Goal: Use online tool/utility: Use online tool/utility

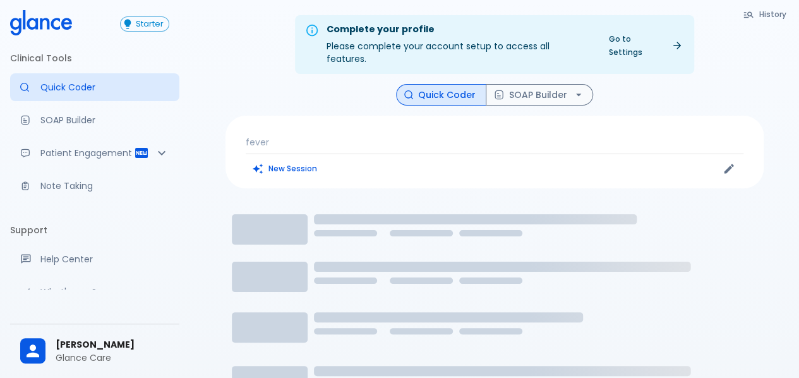
click at [353, 136] on p "fever" at bounding box center [495, 142] width 498 height 13
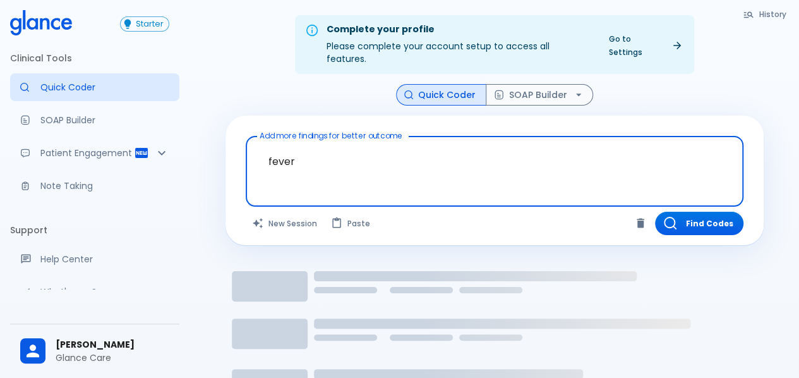
click at [352, 142] on textarea "fever" at bounding box center [495, 162] width 480 height 40
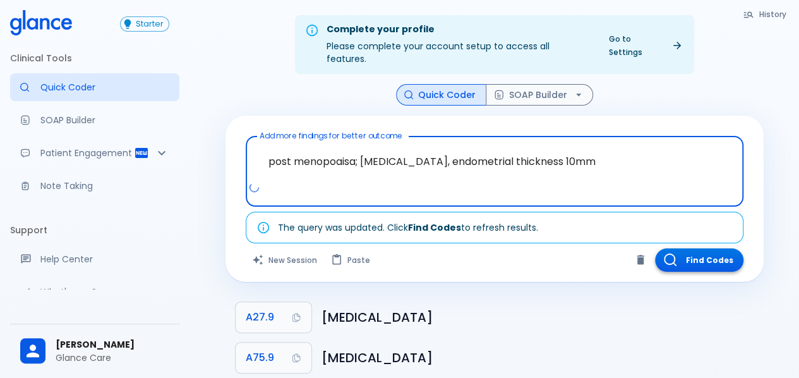
type textarea "post menopoaisa; vaginal bleeding, endometrial thickness 10mm"
click at [719, 248] on button "Find Codes" at bounding box center [699, 259] width 88 height 23
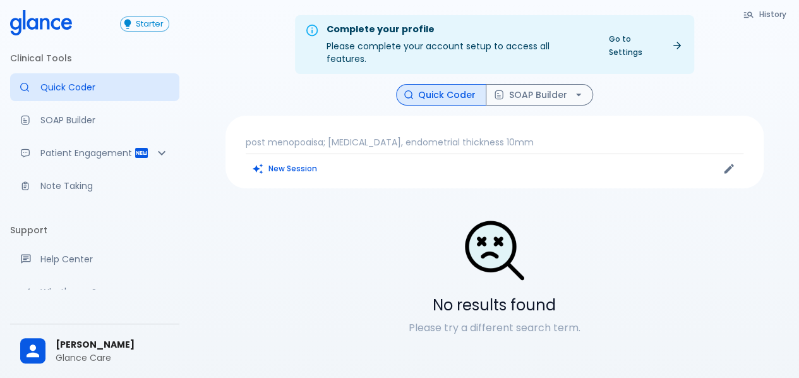
click at [309, 136] on p "post menopoaisa; vaginal bleeding, endometrial thickness 10mm" at bounding box center [495, 142] width 498 height 13
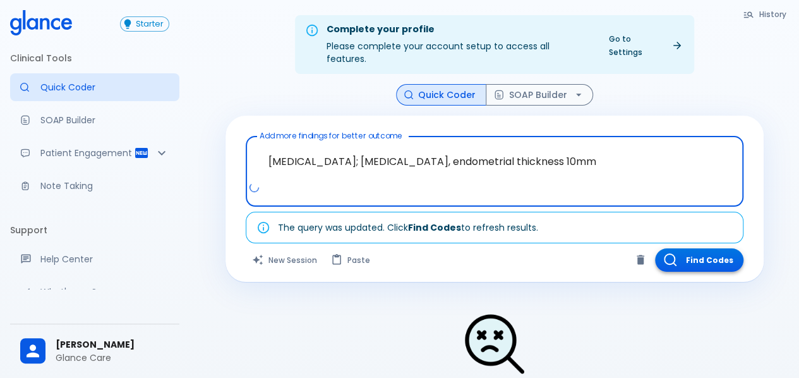
type textarea "post menopause; vaginal bleeding, endometrial thickness 10mm"
click at [696, 248] on button "Find Codes" at bounding box center [699, 259] width 88 height 23
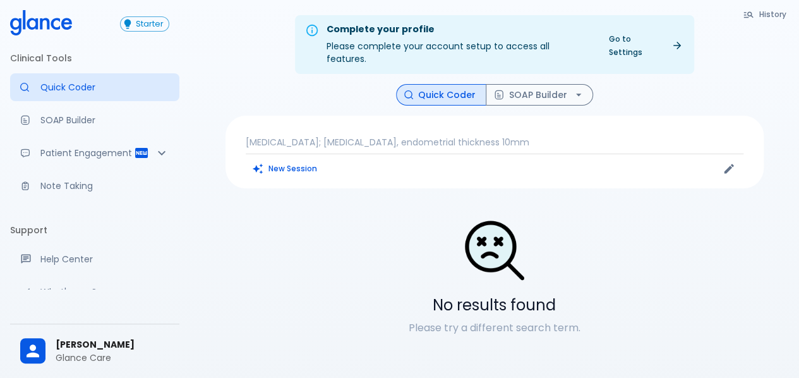
click at [549, 136] on p "post menopause; vaginal bleeding, endometrial thickness 10mm" at bounding box center [495, 142] width 498 height 13
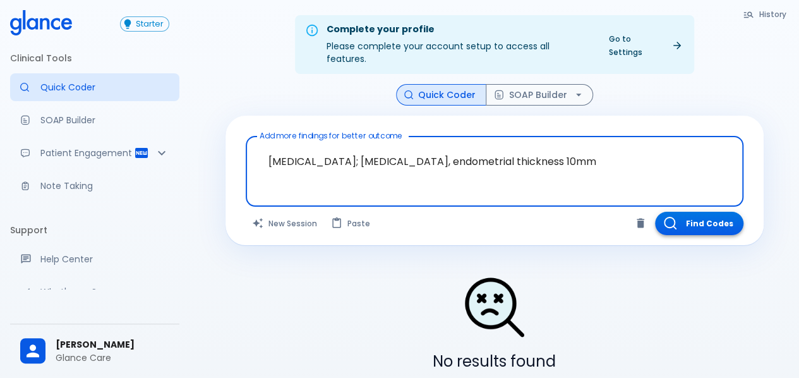
click at [698, 217] on button "Find Codes" at bounding box center [699, 223] width 88 height 23
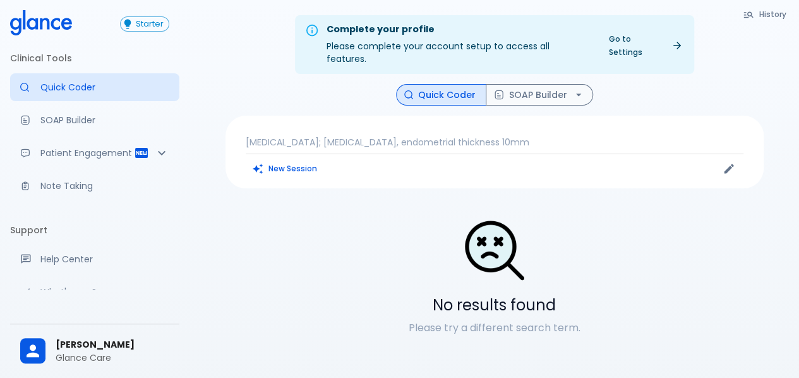
click at [500, 136] on p "post menopause; vaginal bleeding, endometrial thickness 10mm" at bounding box center [495, 142] width 498 height 13
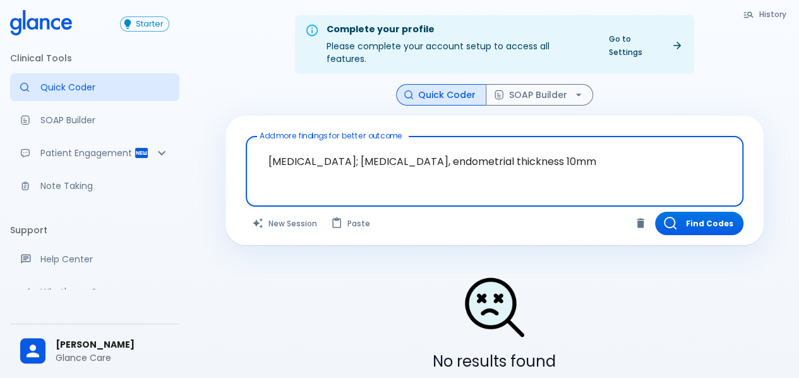
click at [621, 148] on textarea "post menopause; vaginal bleeding, endometrial thickness 10mm" at bounding box center [495, 162] width 480 height 40
type textarea "post menopause; vaginal bleeding, endometrial thickness 10mm"
click at [708, 213] on button "Find Codes" at bounding box center [699, 223] width 88 height 23
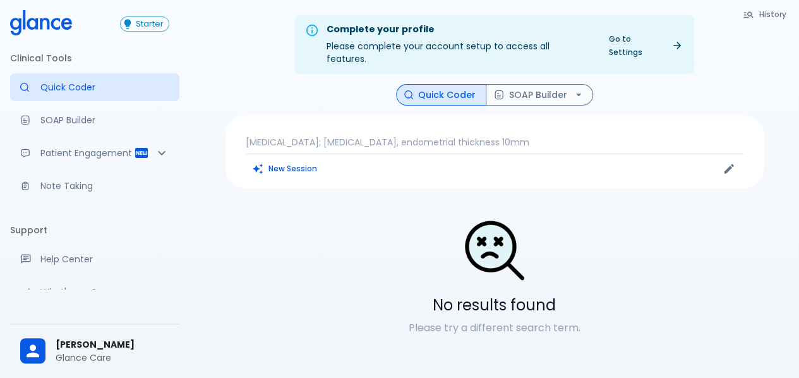
click at [327, 136] on p "post menopause; vaginal bleeding, endometrial thickness 10mm" at bounding box center [495, 142] width 498 height 13
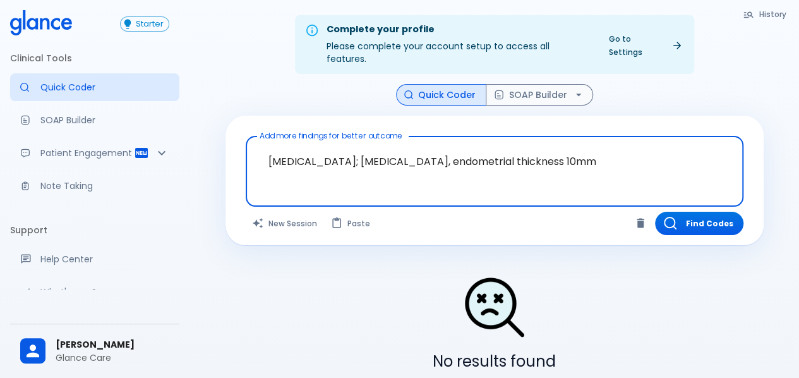
click at [397, 152] on textarea "post menopause; vaginal bleeding, endometrial thickness 10mm" at bounding box center [495, 162] width 480 height 40
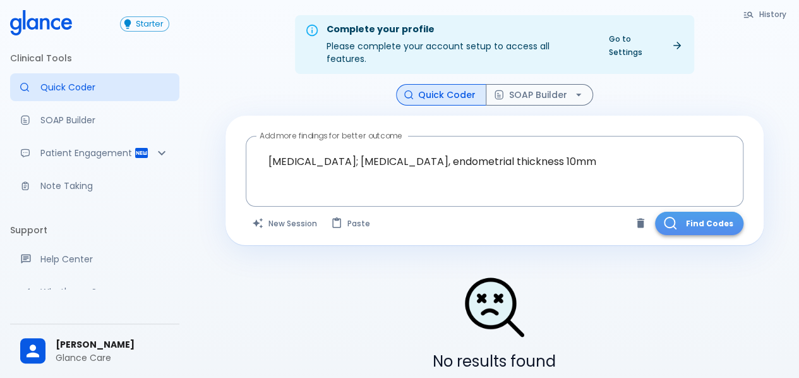
click at [710, 217] on button "Find Codes" at bounding box center [699, 223] width 88 height 23
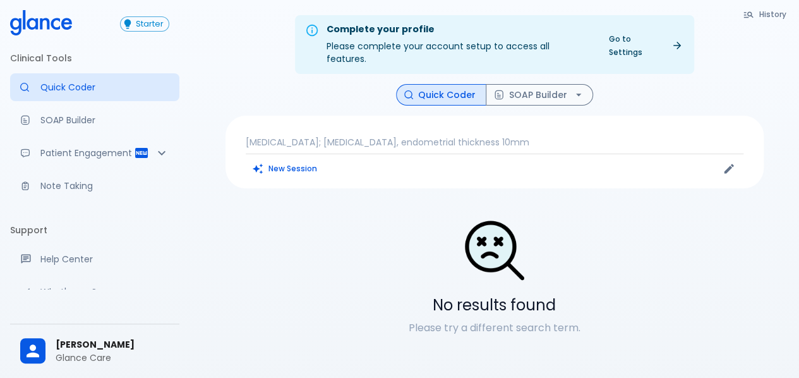
click at [597, 136] on p "post menopause; vaginal bleeding, endometrial thickness 10mm" at bounding box center [495, 142] width 498 height 13
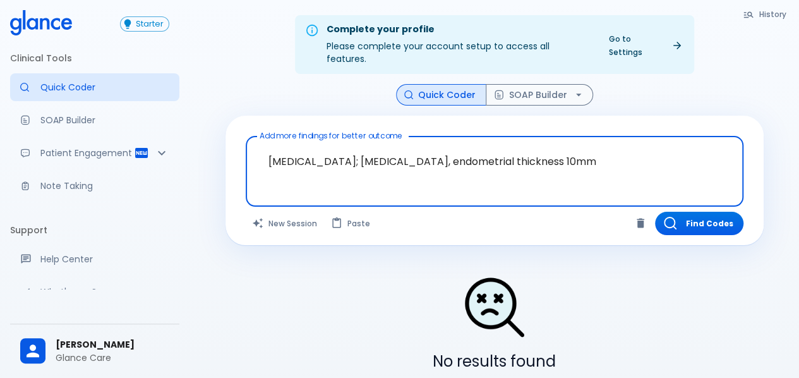
click at [619, 149] on textarea "post menopause; vaginal bleeding, endometrial thickness 10mm" at bounding box center [495, 162] width 480 height 40
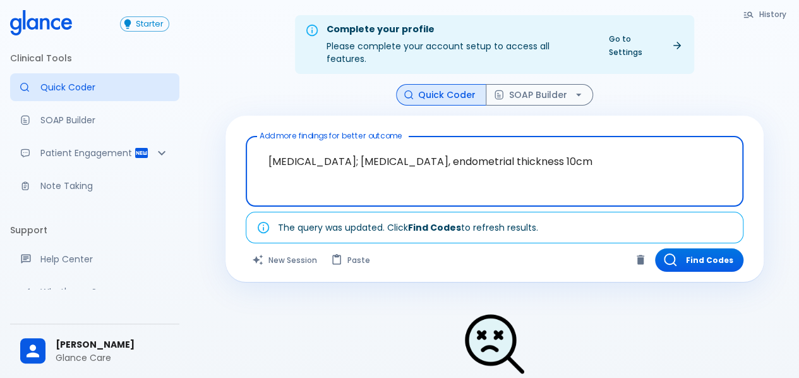
click at [574, 152] on textarea "post menopause; vaginal bleeding, endometrial thickness 10cm" at bounding box center [495, 162] width 480 height 40
type textarea "post menopause; vaginal bleeding, endometrial thickness 10 cm"
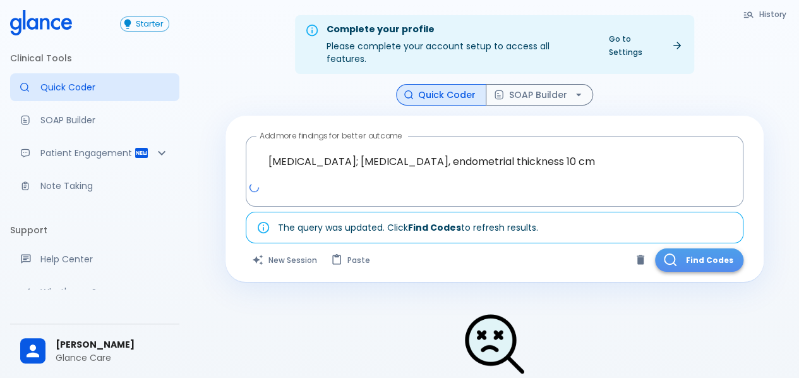
click at [702, 248] on button "Find Codes" at bounding box center [699, 259] width 88 height 23
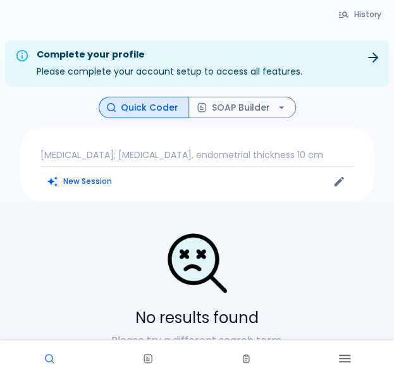
click at [196, 166] on hr at bounding box center [196, 166] width 313 height 1
click at [210, 157] on p "post menopause; vaginal bleeding, endometrial thickness 10 cm" at bounding box center [196, 155] width 313 height 13
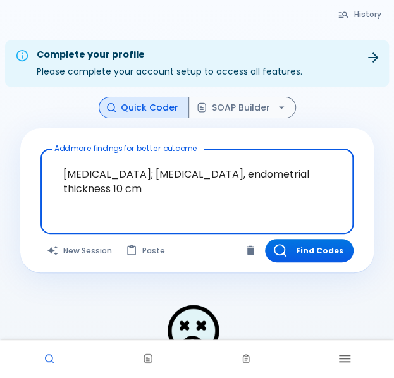
click at [158, 191] on textarea "post menopause; vaginal bleeding, endometrial thickness 10 cm" at bounding box center [196, 181] width 295 height 54
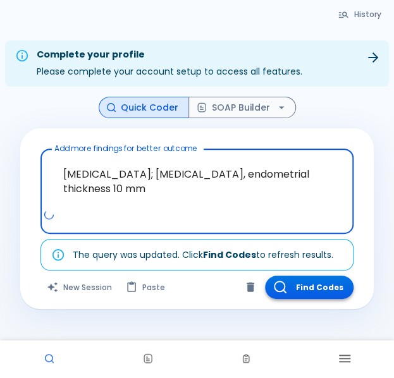
type textarea "post menopause; vaginal bleeding, endometrial thickness 10 mm"
click at [341, 285] on button "Find Codes" at bounding box center [309, 287] width 88 height 23
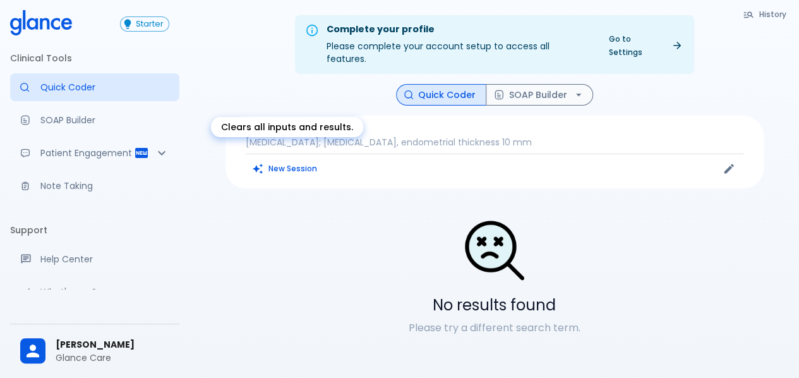
click at [289, 159] on button "New Session" at bounding box center [285, 168] width 79 height 18
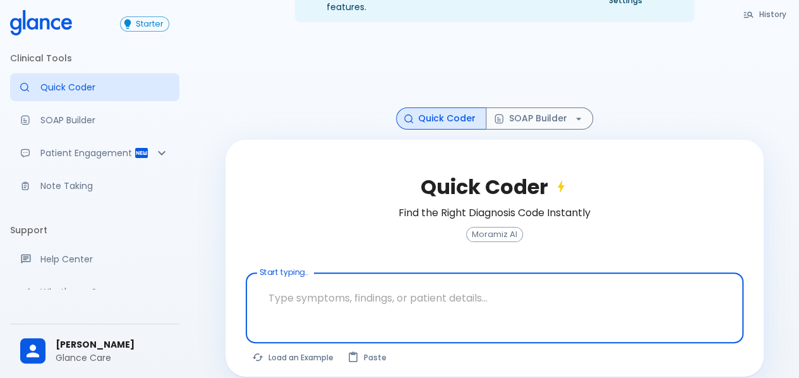
scroll to position [52, 0]
click at [340, 284] on textarea at bounding box center [495, 298] width 480 height 40
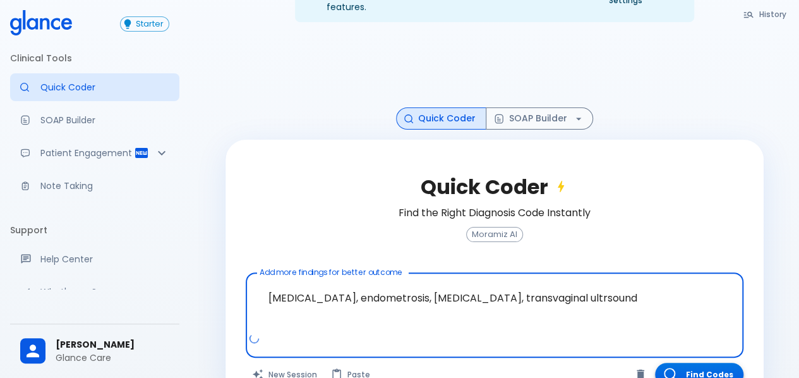
type textarea "pelvic pain, endometrosis, ovarian cyst, transvaginal ultrsound"
click at [680, 363] on button "Find Codes" at bounding box center [699, 374] width 88 height 23
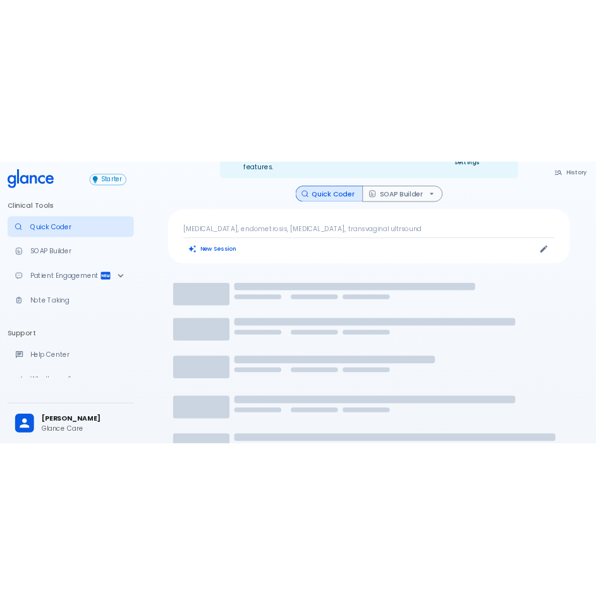
scroll to position [30, 0]
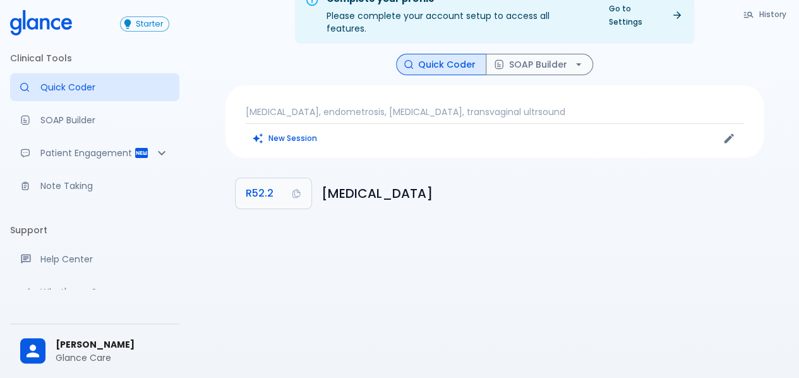
click at [380, 183] on h6 "Chronic pain" at bounding box center [538, 193] width 432 height 20
click at [327, 88] on div "pelvic pain, endometrosis, ovarian cyst, transvaginal ultrsound New Session" at bounding box center [495, 121] width 538 height 73
click at [329, 106] on p "pelvic pain, endometrosis, ovarian cyst, transvaginal ultrsound" at bounding box center [495, 112] width 498 height 13
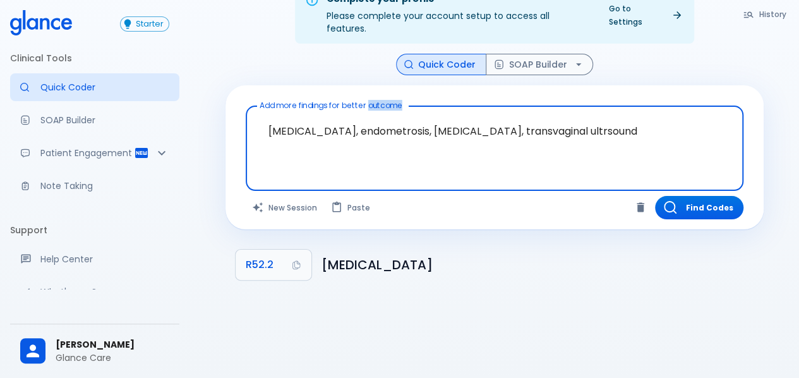
click at [329, 106] on div "pelvic pain, endometrosis, ovarian cyst, transvaginal ultrsound x Add more find…" at bounding box center [495, 148] width 498 height 85
click at [344, 120] on textarea "pelvic pain, endometrosis, ovarian cyst, transvaginal ultrsound" at bounding box center [495, 138] width 480 height 54
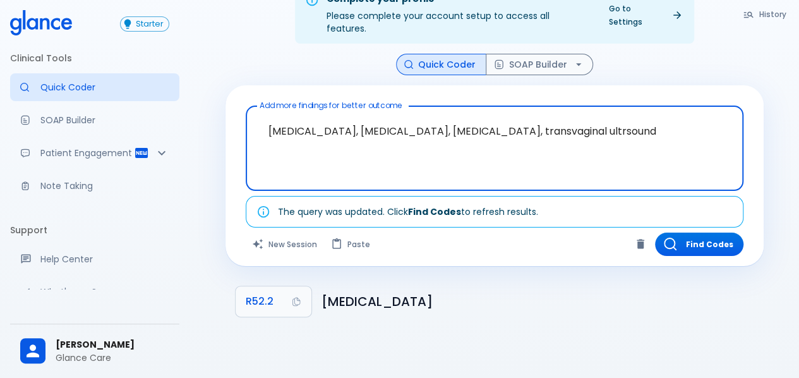
click at [348, 122] on textarea "pelvic pain, endometriosis, ovarian cyst, transvaginal ultrsound" at bounding box center [495, 138] width 480 height 54
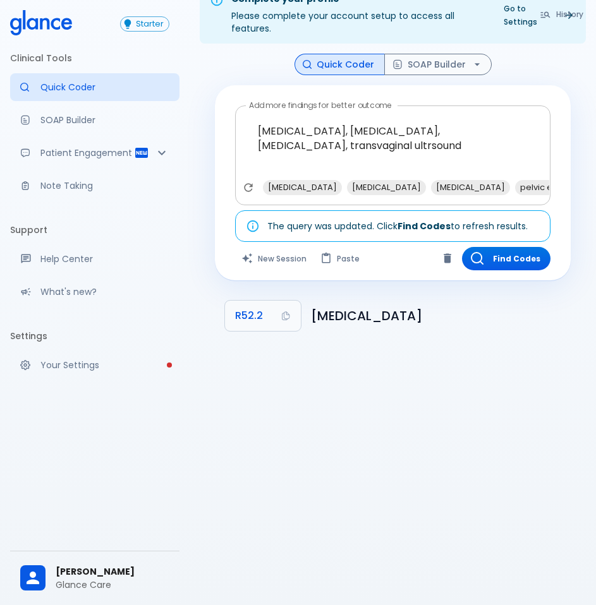
click at [430, 132] on textarea "pelvic pain, endometriosis, ovarian cyst, transvaginal ultrsound" at bounding box center [393, 145] width 298 height 69
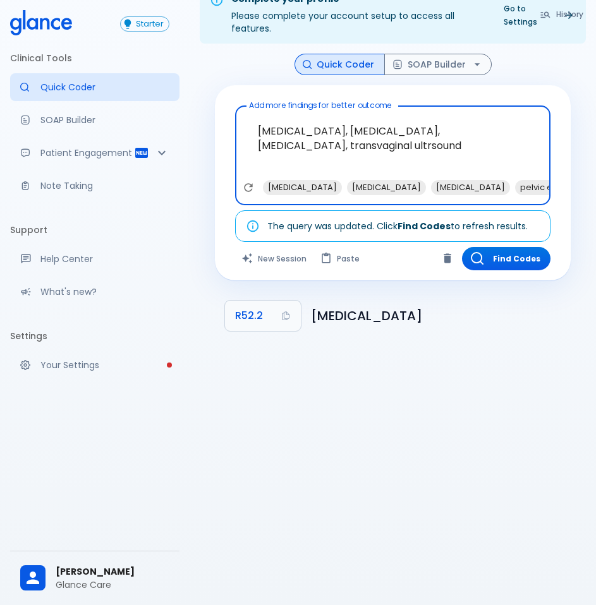
click at [430, 132] on textarea "pelvic pain, endometriosis, ovarian cyst, transvaginal ultrsound" at bounding box center [393, 145] width 298 height 69
paste textarea "endometriosis, ovarian cyst, pelvic pain, transvaginal ultra"
type textarea "endometriosis, ovarian cyst, pelvic pain, transvaginal ultrasound"
click at [528, 252] on button "Find Codes" at bounding box center [506, 258] width 88 height 23
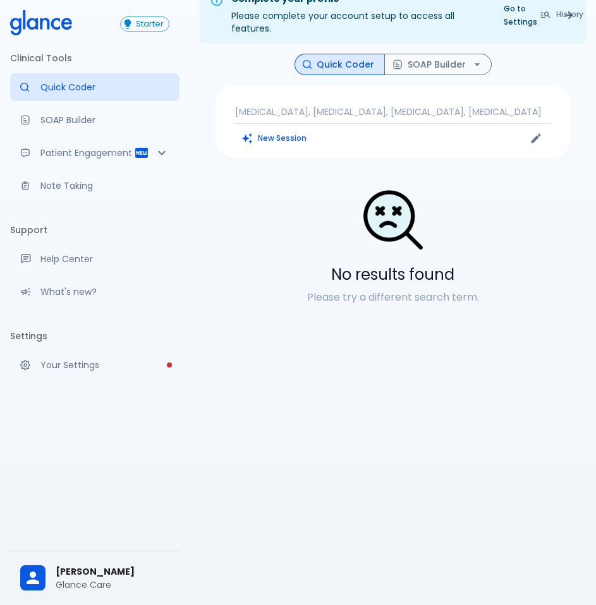
click at [510, 107] on p "endometriosis, ovarian cyst, pelvic pain, transvaginal ultrasound" at bounding box center [392, 112] width 315 height 13
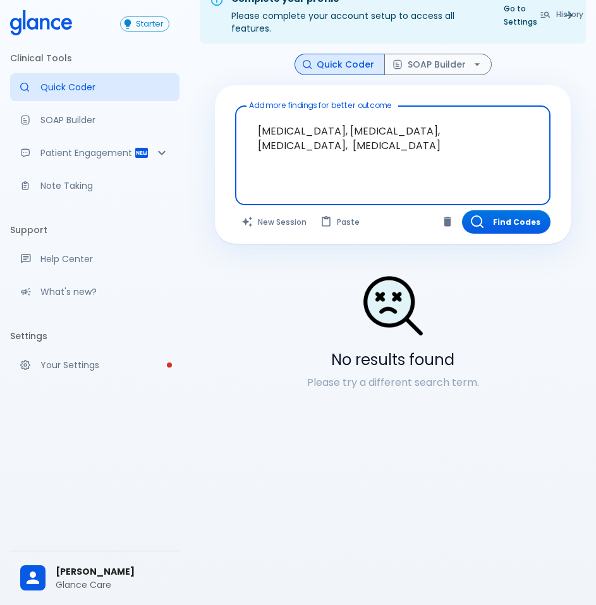
click at [405, 150] on textarea "endometriosis, ovarian cyst, pelvic pain, transvaginal ultrasound" at bounding box center [393, 145] width 298 height 69
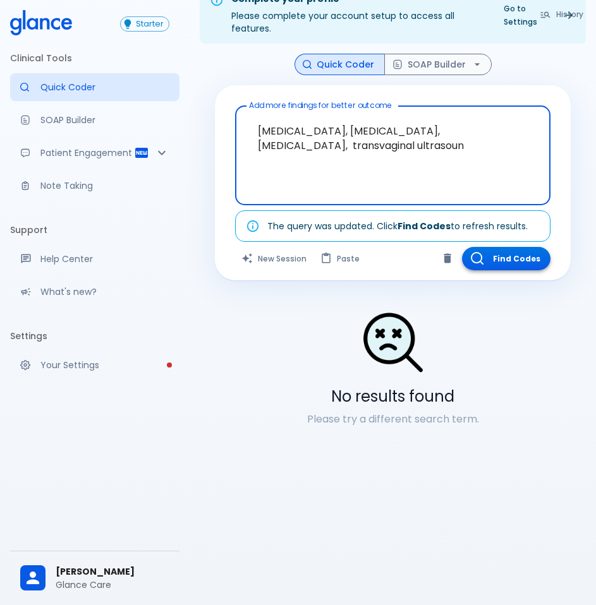
type textarea "endometriosis, ovarian cyst, pelvic pain, transvaginal ultrasoun"
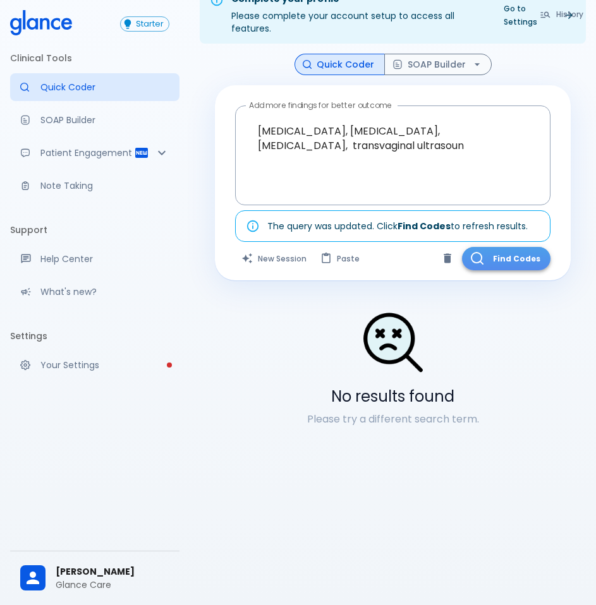
click at [506, 251] on button "Find Codes" at bounding box center [506, 258] width 88 height 23
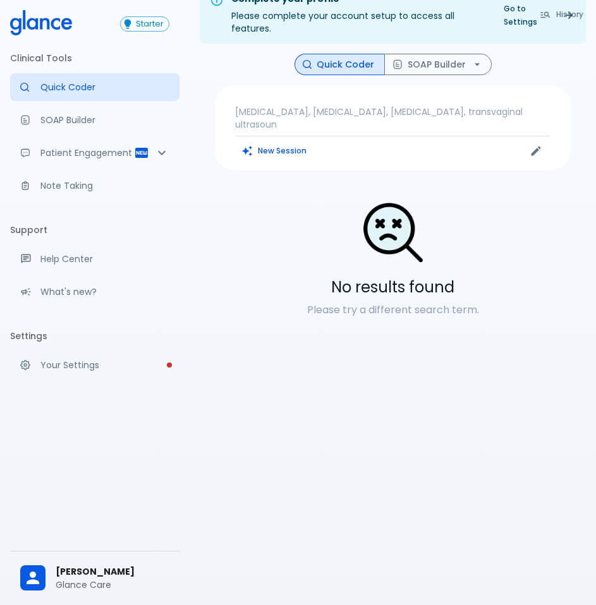
click at [473, 112] on p "endometriosis, ovarian cyst, pelvic pain, transvaginal ultrasoun" at bounding box center [392, 118] width 315 height 25
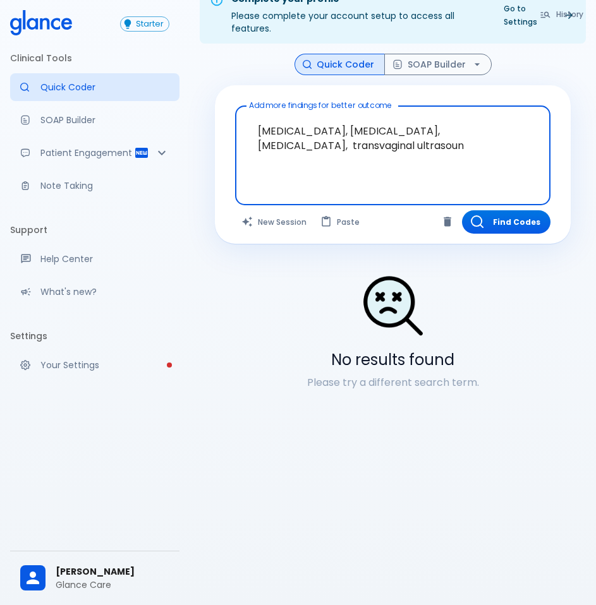
click at [475, 145] on textarea "endometriosis, ovarian cyst, pelvic pain, transvaginal ultrasoun" at bounding box center [393, 145] width 298 height 69
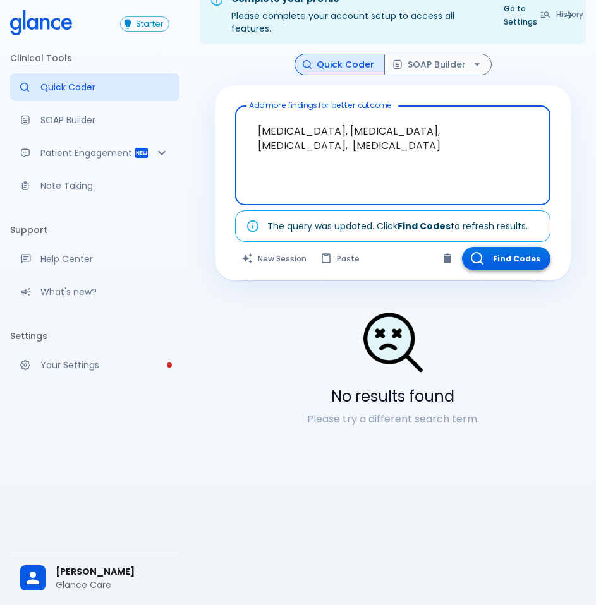
type textarea "endometriosis, ovarian cyst, pelvic pain, transvaginal ultrasound"
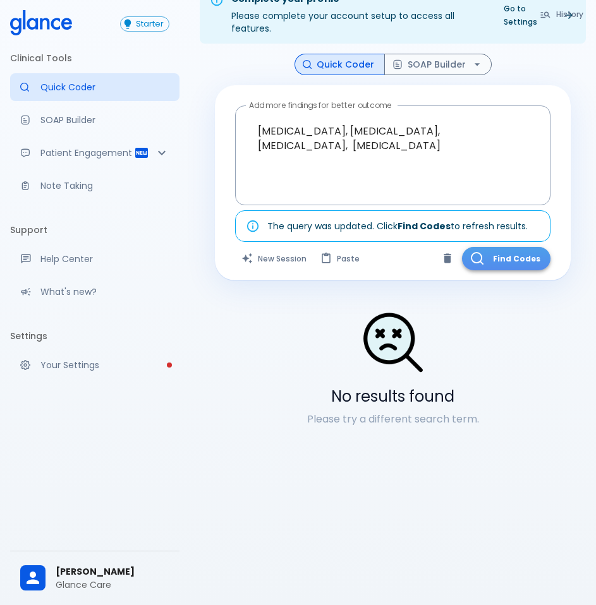
click at [502, 256] on button "Find Codes" at bounding box center [506, 258] width 88 height 23
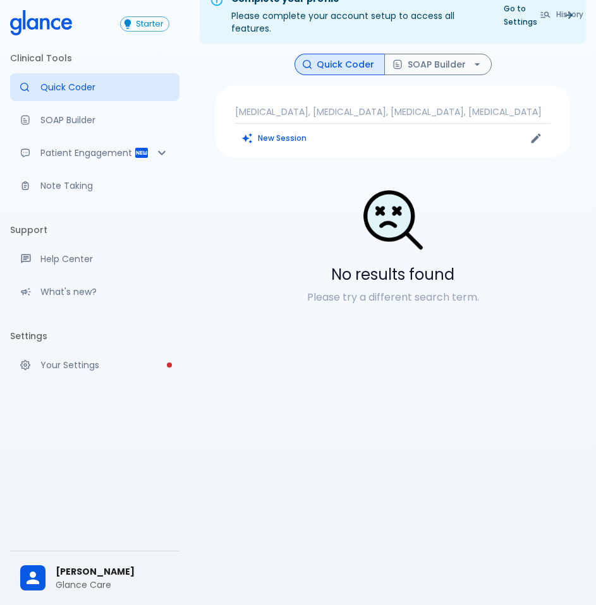
click at [482, 114] on p "endometriosis, ovarian cyst, pelvic pain, transvaginal ultrasound" at bounding box center [392, 112] width 315 height 13
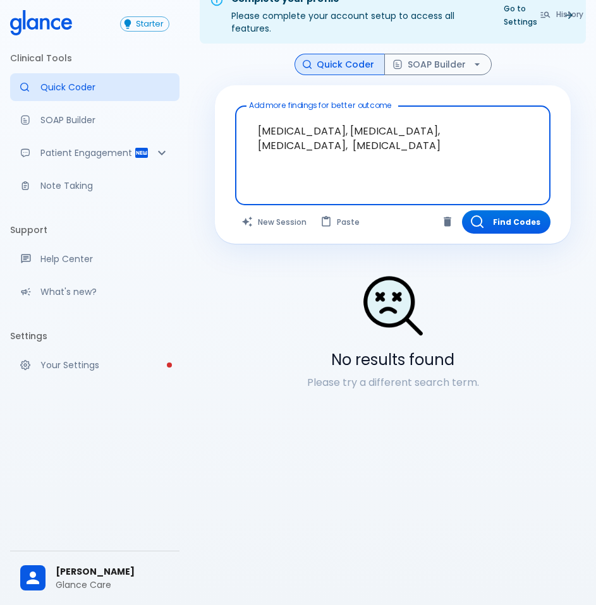
click at [333, 131] on textarea "endometriosis, ovarian cyst, pelvic pain, transvaginal ultrasound" at bounding box center [393, 145] width 298 height 69
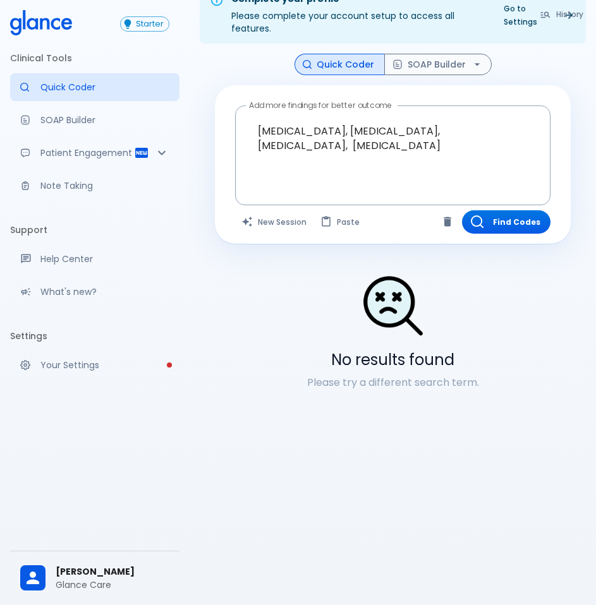
drag, startPoint x: 380, startPoint y: 408, endPoint x: 485, endPoint y: 246, distance: 193.3
click at [384, 377] on div "No results found Please try a different search term." at bounding box center [393, 332] width 356 height 157
click at [495, 227] on button "Find Codes" at bounding box center [506, 221] width 88 height 23
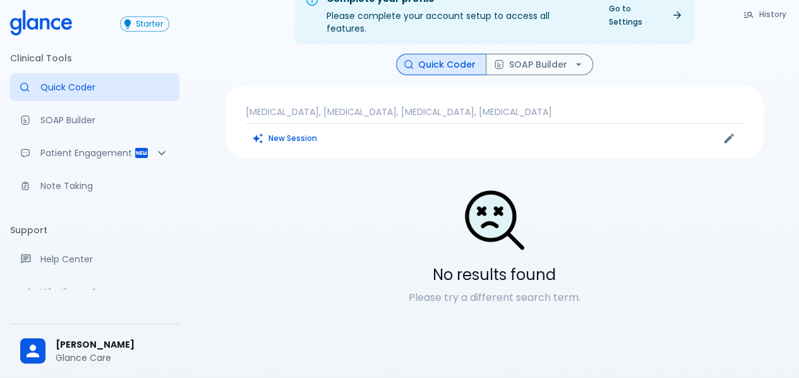
click at [361, 106] on p "endometriosis, ovarian cyst, pelvic pain, transvaginal ultrasound" at bounding box center [495, 112] width 498 height 13
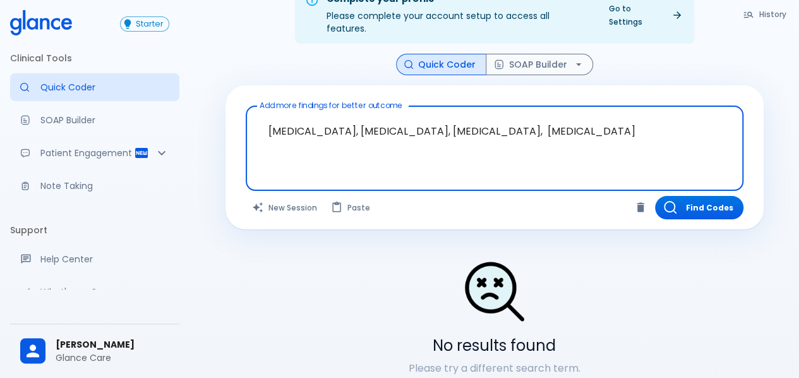
click at [377, 112] on textarea "endometriosis, ovarian cyst, pelvic pain, transvaginal ultrasound" at bounding box center [495, 138] width 480 height 54
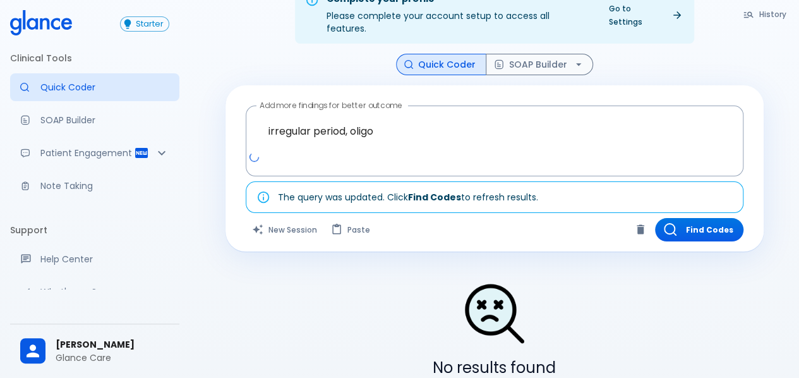
click at [364, 151] on div at bounding box center [496, 162] width 493 height 23
click at [384, 121] on textarea "irregular period, oligo" at bounding box center [495, 131] width 480 height 40
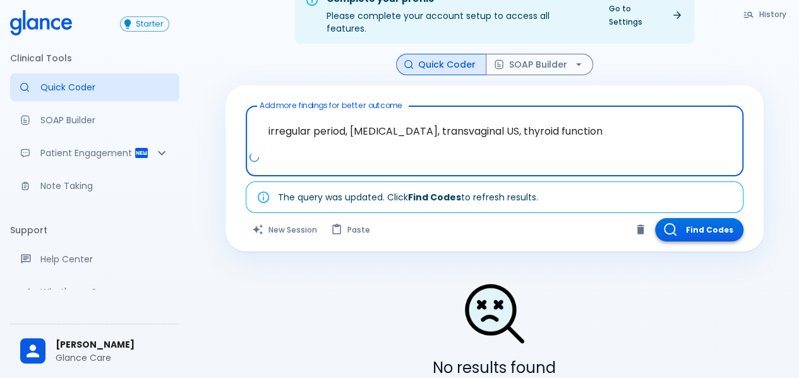
type textarea "irregular period, oligomenorrhea, transvaginal US, thyroid function"
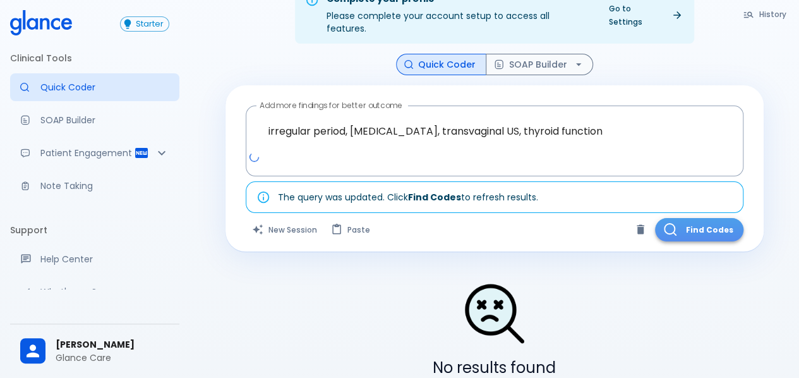
click at [696, 218] on button "Find Codes" at bounding box center [699, 229] width 88 height 23
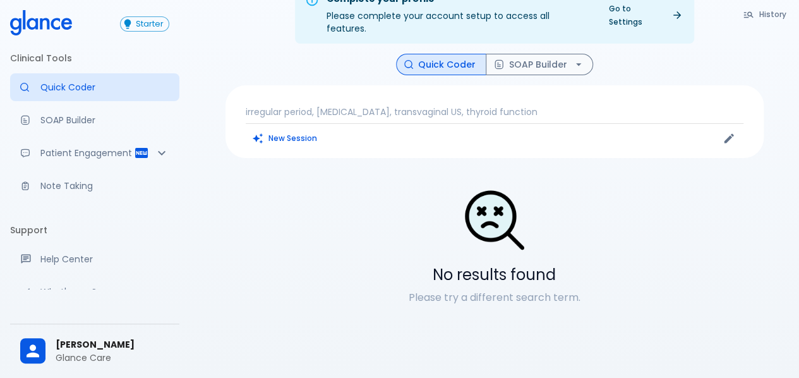
click at [567, 106] on p "irregular period, oligomenorrhea, transvaginal US, thyroid function" at bounding box center [495, 112] width 498 height 13
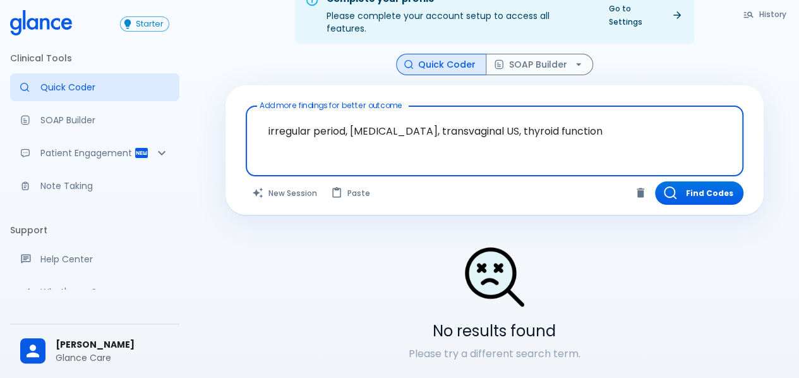
click at [607, 114] on textarea "irregular period, oligomenorrhea, transvaginal US, thyroid function" at bounding box center [495, 131] width 480 height 40
click at [608, 116] on textarea "irregular period, oligomenorrhea, transvaginal US, thyroid function" at bounding box center [495, 131] width 480 height 40
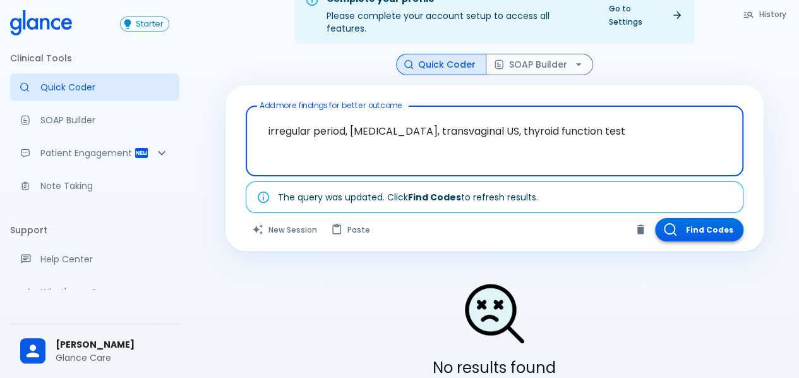
type textarea "irregular period, oligomenorrhea, transvaginal US, thyroid function test"
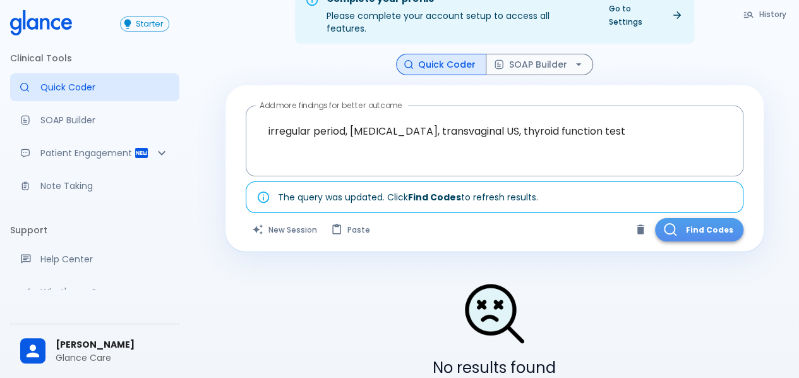
click at [726, 219] on button "Find Codes" at bounding box center [699, 229] width 88 height 23
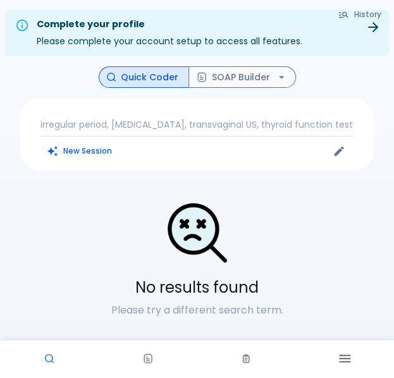
click at [226, 121] on p "irregular period, oligomenorrhea, transvaginal US, thyroid function test" at bounding box center [196, 124] width 313 height 13
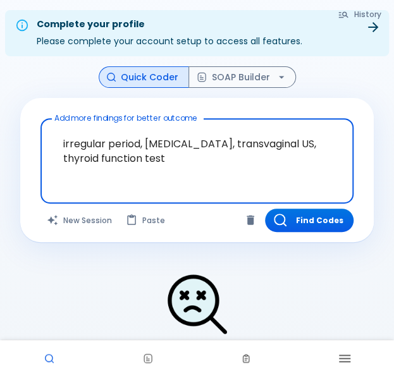
click at [241, 139] on textarea "irregular period, oligomenorrhea, transvaginal US, thyroid function test" at bounding box center [196, 151] width 295 height 54
click at [242, 139] on textarea "irregular period, oligomenorrhea, transvaginal US, thyroid function test" at bounding box center [196, 151] width 295 height 54
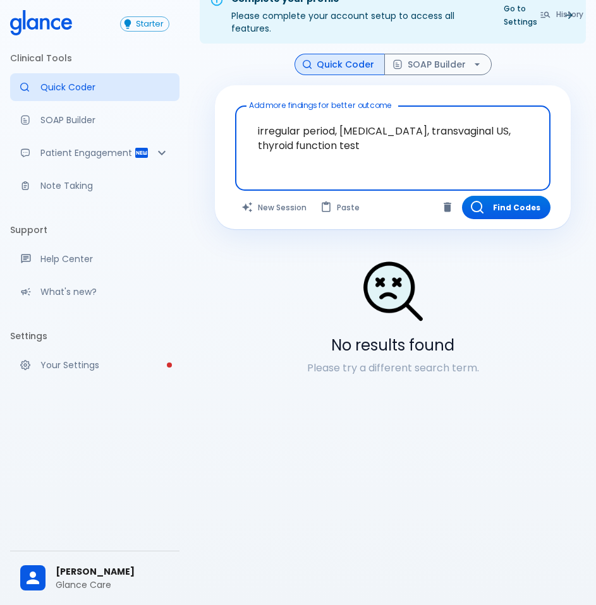
click at [523, 299] on div at bounding box center [393, 293] width 356 height 66
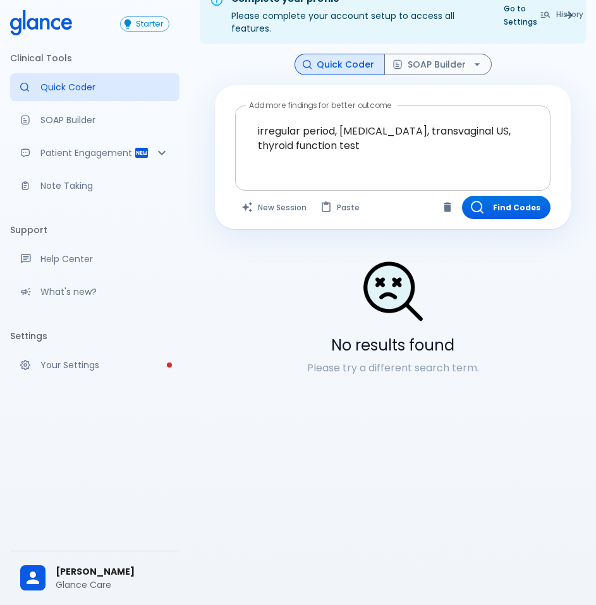
click at [433, 129] on textarea "irregular period, oligomenorrhea, transvaginal US, thyroid function test" at bounding box center [393, 138] width 298 height 54
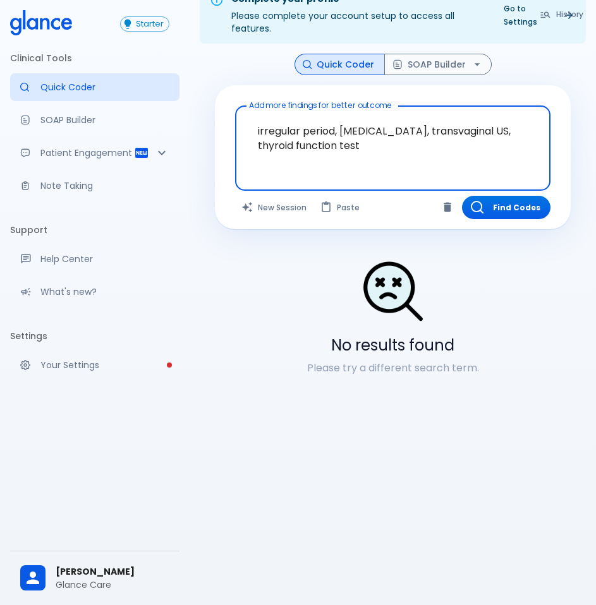
click at [431, 129] on textarea "irregular period, oligomenorrhea, transvaginal US, thyroid function test" at bounding box center [393, 138] width 298 height 54
paste textarea "25 y female c/o"
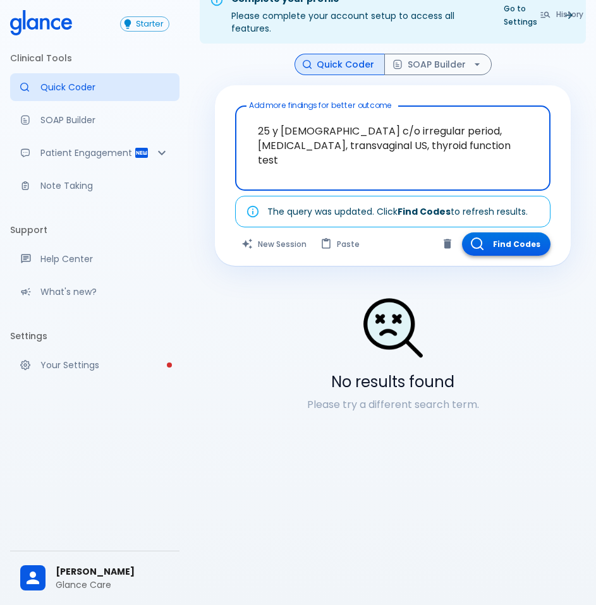
type textarea "25 y female c/o irregular period, oligomenorrhea, transvaginal US, thyroid func…"
click at [529, 243] on button "Find Codes" at bounding box center [506, 244] width 88 height 23
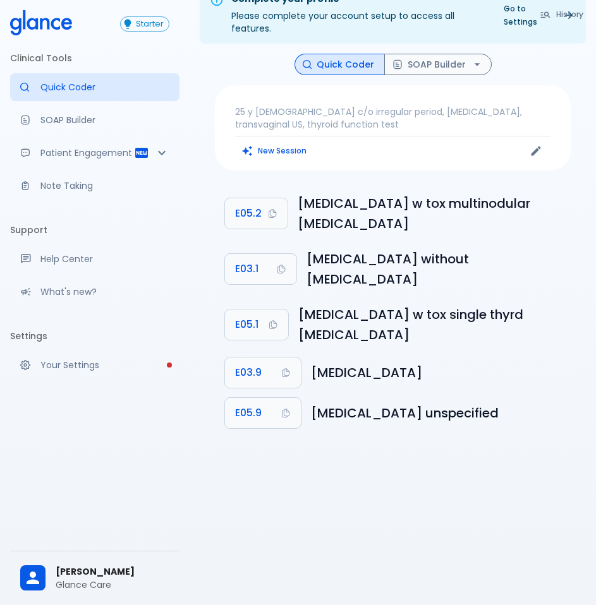
click at [349, 118] on p "25 y female c/o irregular period, oligomenorrhea, transvaginal US, thyroid func…" at bounding box center [392, 118] width 315 height 25
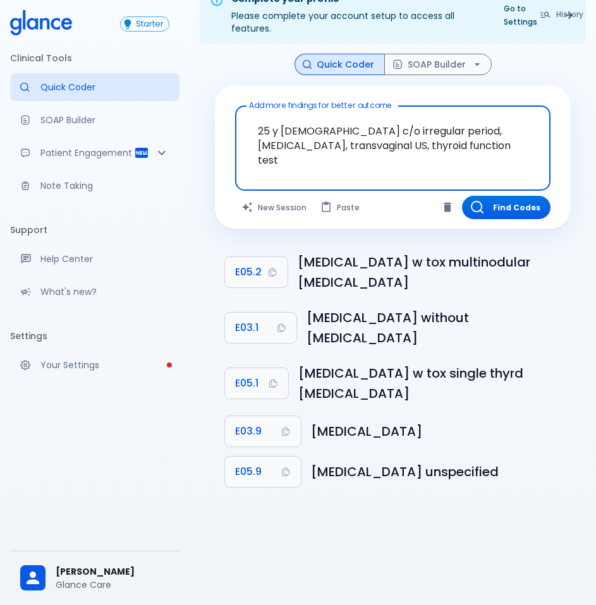
drag, startPoint x: 337, startPoint y: 143, endPoint x: 666, endPoint y: 173, distance: 329.9
click at [596, 173] on html "↧ pull to refresh ↧ Starter Clinical Tools Quick Coder SOAP Builder Patient Eng…" at bounding box center [298, 288] width 596 height 636
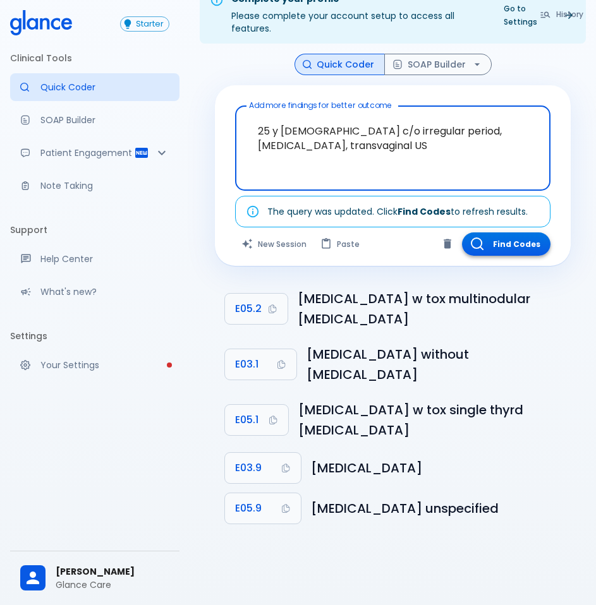
type textarea "25 y female c/o irregular period, oligomenorrhea, transvaginal US"
click at [532, 243] on button "Find Codes" at bounding box center [506, 244] width 88 height 23
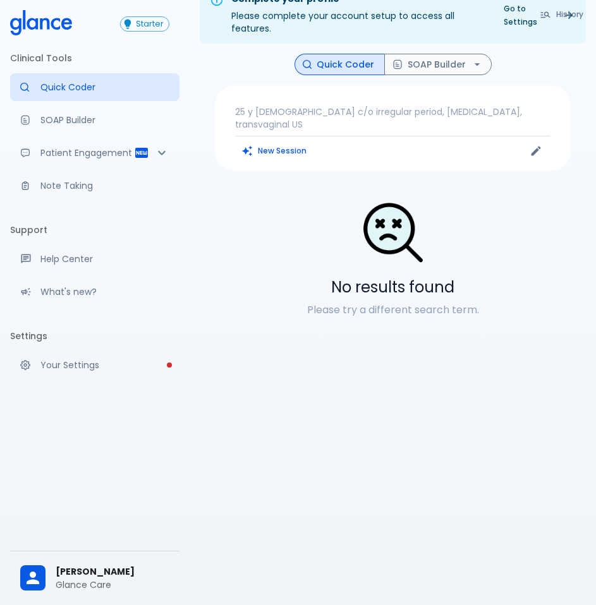
click at [341, 113] on p "25 y female c/o irregular period, oligomenorrhea, transvaginal US" at bounding box center [392, 118] width 315 height 25
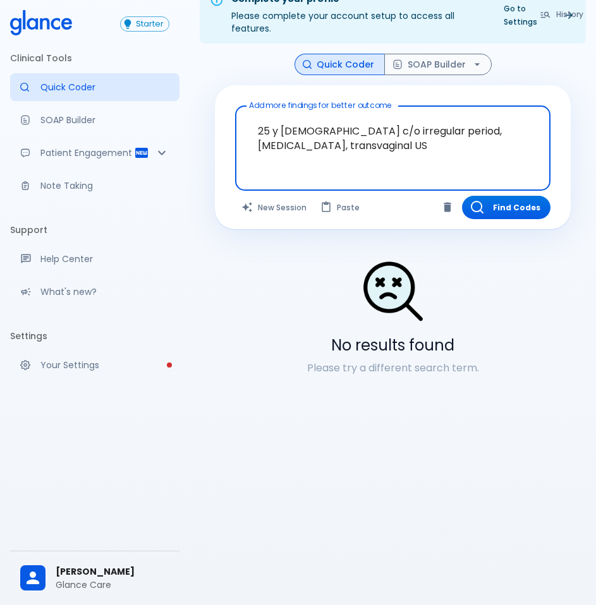
click at [359, 135] on textarea "25 y female c/o irregular period, oligomenorrhea, transvaginal US" at bounding box center [393, 138] width 298 height 54
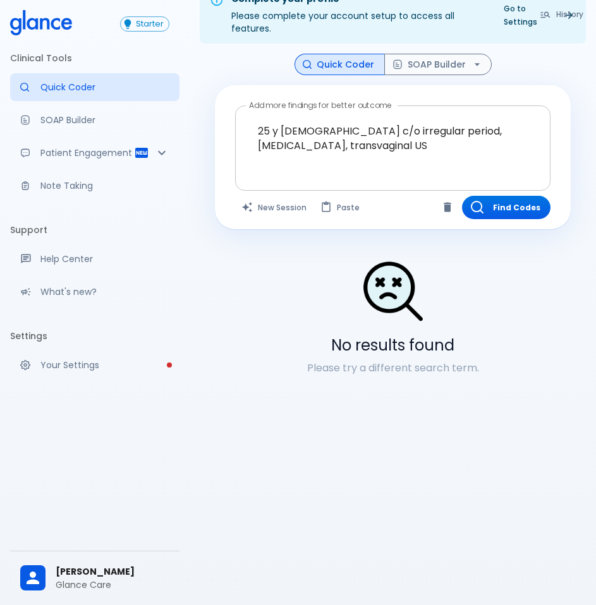
click at [367, 163] on textarea "25 y female c/o irregular period, oligomenorrhea, transvaginal US" at bounding box center [393, 138] width 298 height 54
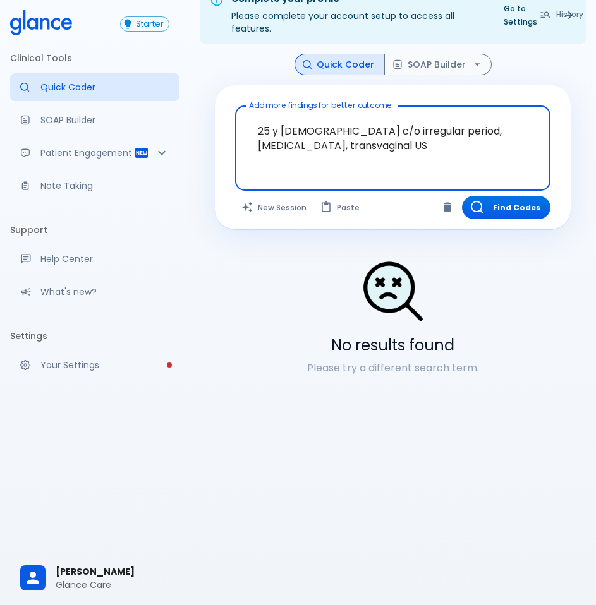
click at [357, 160] on textarea "25 y female c/o irregular period, oligomenorrhea, transvaginal US" at bounding box center [393, 138] width 298 height 54
click at [308, 131] on textarea "25 y female c/o irregular period, oligomenorrhea, transvaginal US" at bounding box center [393, 138] width 298 height 54
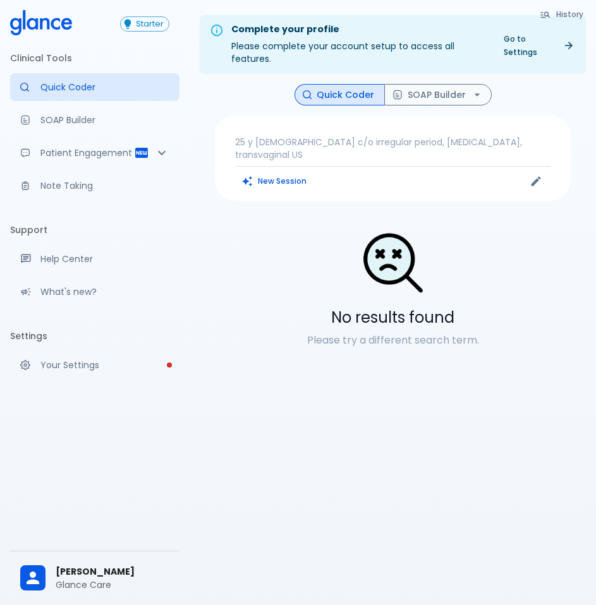
click at [352, 144] on p "25 y female c/o irregular period, oligomenorrhea, transvaginal US" at bounding box center [392, 148] width 315 height 25
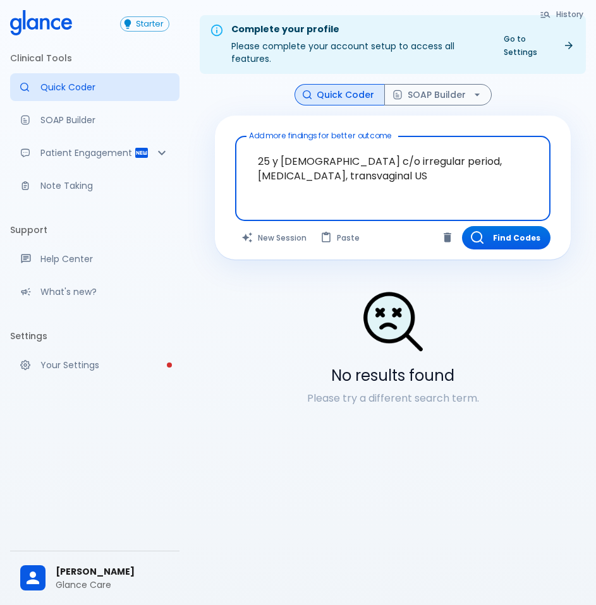
click at [329, 164] on textarea "25 y female c/o irregular period, oligomenorrhea, transvaginal US" at bounding box center [393, 169] width 298 height 54
click at [329, 168] on textarea "25 y female c/o irregular period, oligomenorrhea, transvaginal US" at bounding box center [393, 169] width 298 height 54
click at [329, 169] on textarea "25 y female c/o irregular period, oligomenorrhea, transvaginal US" at bounding box center [393, 169] width 298 height 54
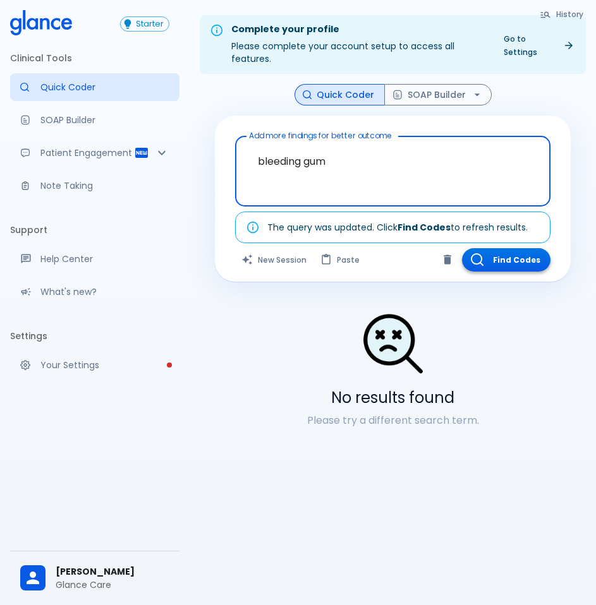
type textarea "bleeding gum"
click at [514, 258] on button "Find Codes" at bounding box center [506, 259] width 88 height 23
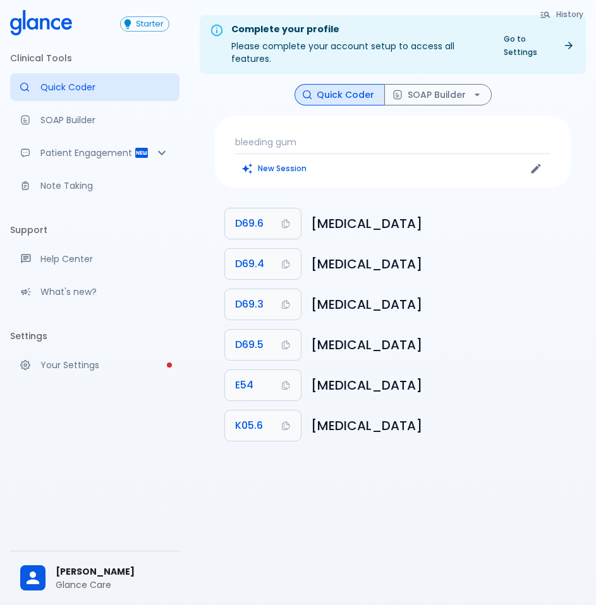
click at [320, 135] on div "bleeding gum New Session" at bounding box center [393, 152] width 356 height 73
click at [312, 140] on p "bleeding gum" at bounding box center [392, 142] width 315 height 13
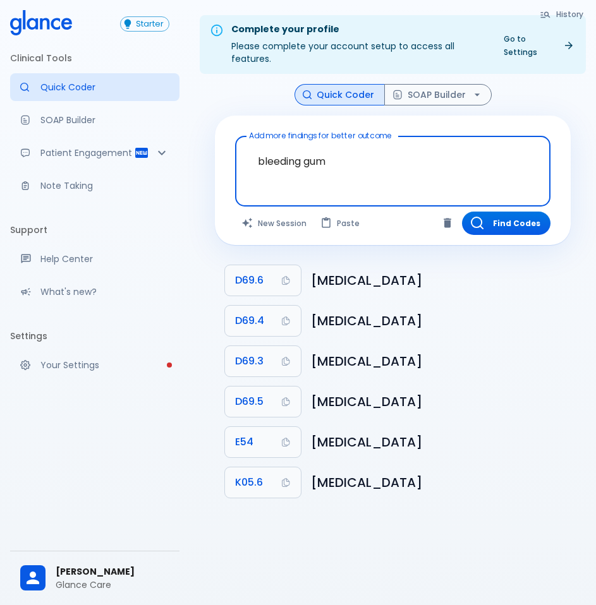
click at [293, 161] on textarea "bleeding gum" at bounding box center [393, 162] width 298 height 40
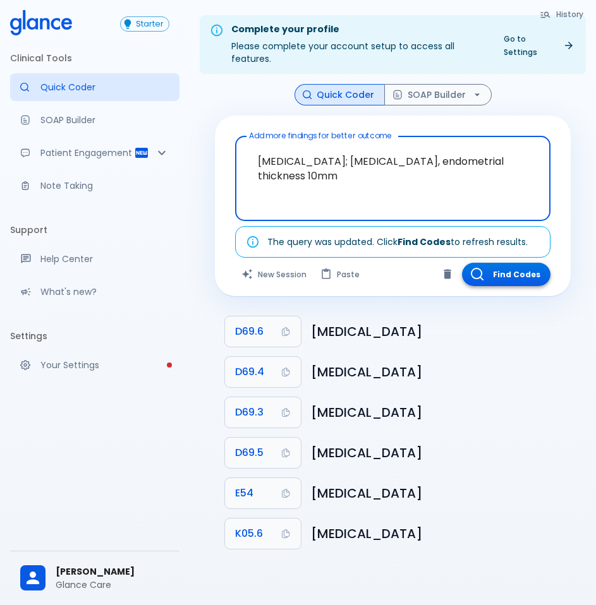
type textarea "post menopause; vaginal bleeding, endometrial thickness 10mm"
click at [499, 276] on button "Find Codes" at bounding box center [506, 274] width 88 height 23
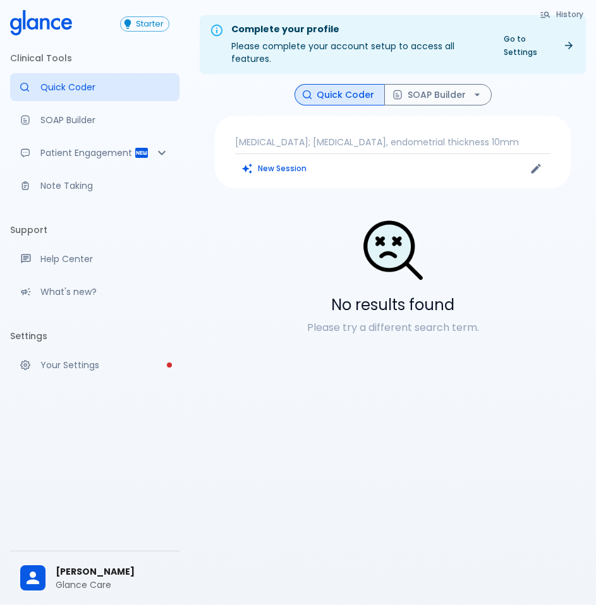
click at [463, 143] on p "post menopause; vaginal bleeding, endometrial thickness 10mm" at bounding box center [392, 142] width 315 height 13
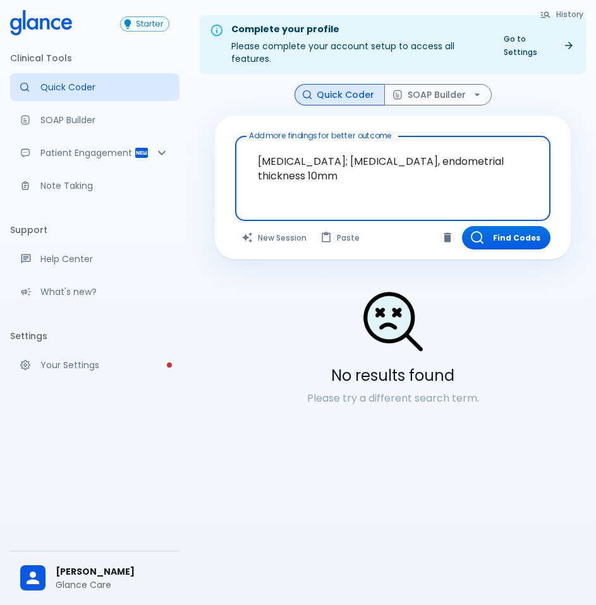
click at [442, 169] on textarea "post menopause; vaginal bleeding, endometrial thickness 10mm" at bounding box center [393, 169] width 298 height 54
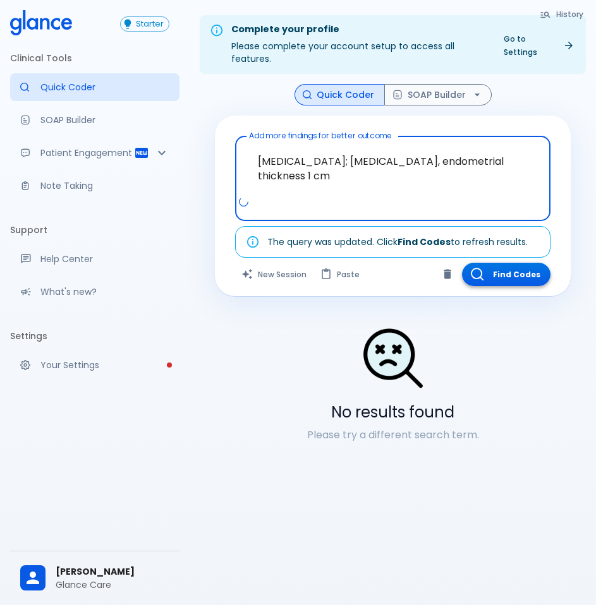
type textarea "post menopause; vaginal bleeding, endometrial thickness 1 cm"
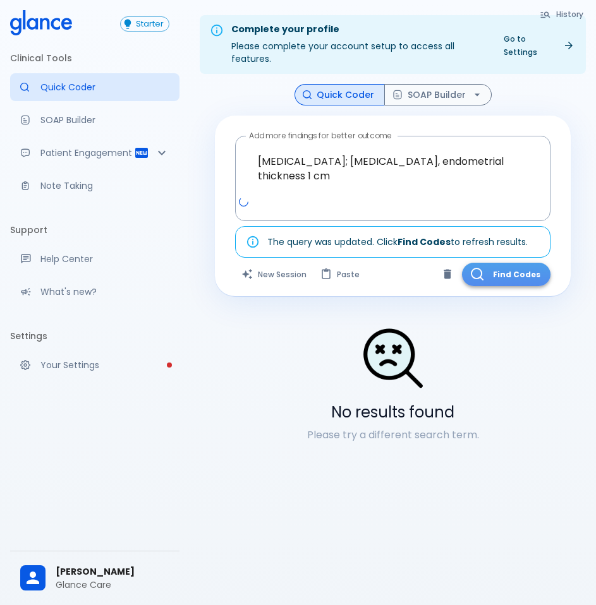
click at [537, 273] on button "Find Codes" at bounding box center [506, 274] width 88 height 23
